Goal: Check status: Check status

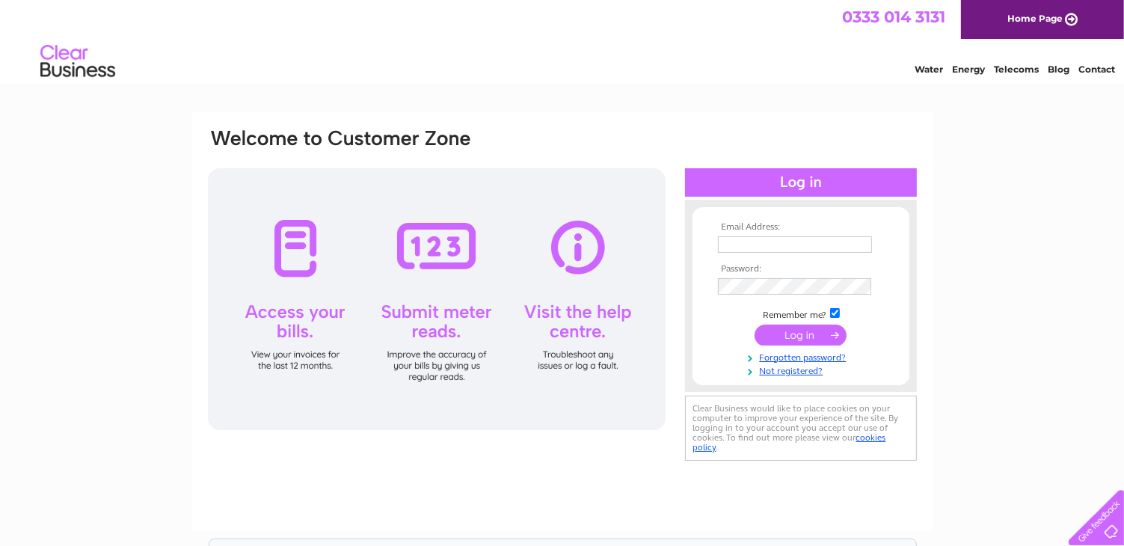
type input "[PERSON_NAME][EMAIL_ADDRESS][DOMAIN_NAME]"
click at [821, 333] on input "submit" at bounding box center [801, 335] width 92 height 21
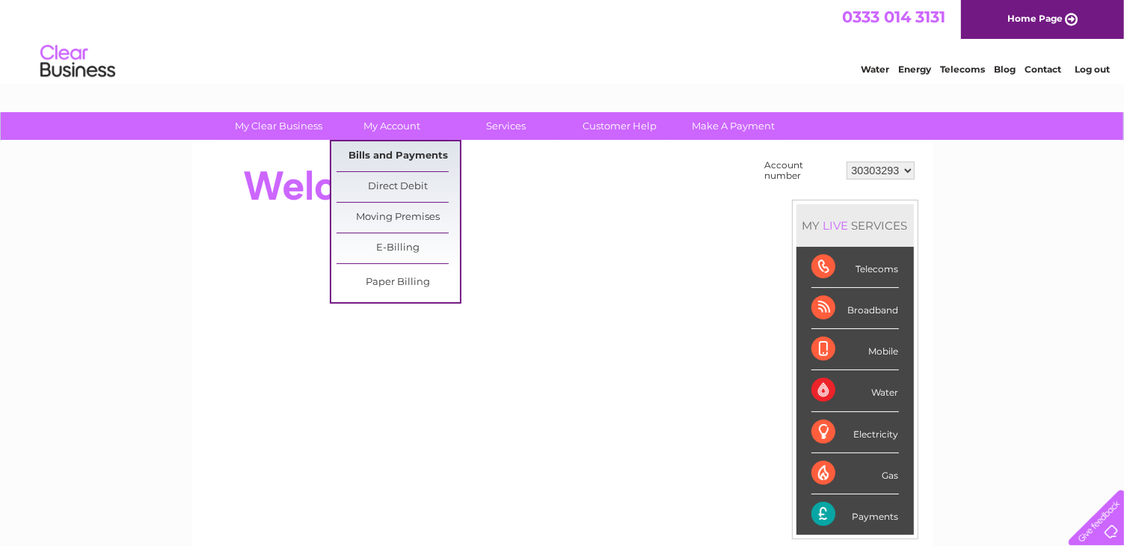
click at [389, 153] on link "Bills and Payments" at bounding box center [398, 156] width 123 height 30
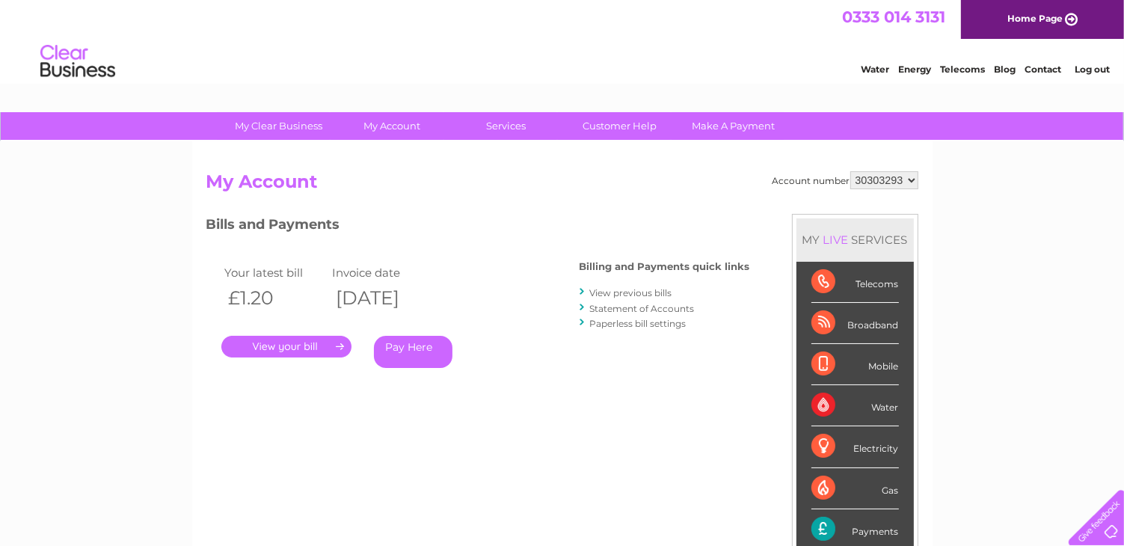
click at [297, 340] on link "." at bounding box center [286, 347] width 130 height 22
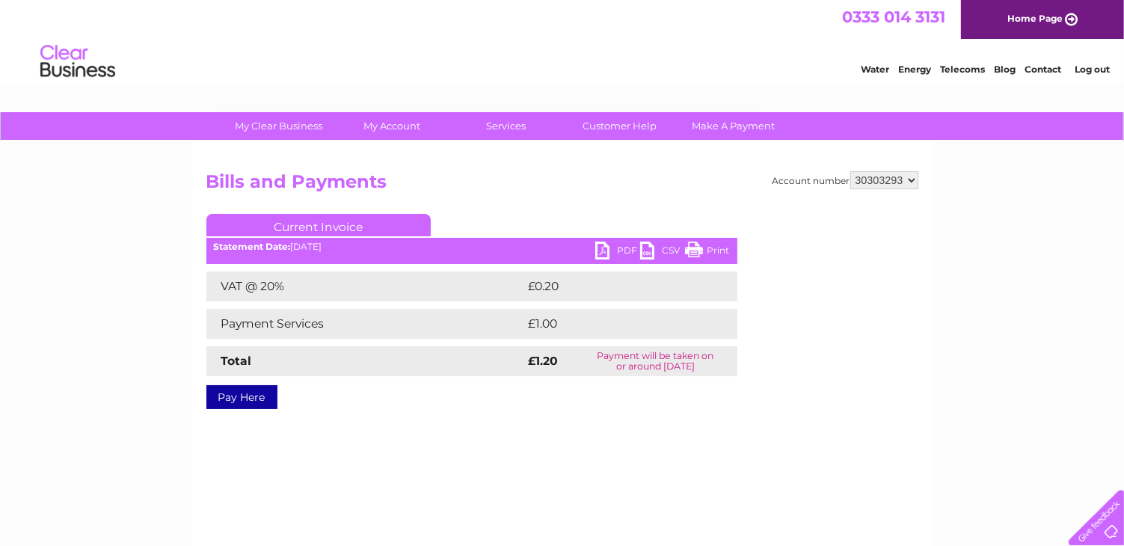
click at [625, 251] on link "PDF" at bounding box center [617, 253] width 45 height 22
click at [1093, 70] on link "Log out" at bounding box center [1092, 69] width 35 height 11
